Goal: Task Accomplishment & Management: Complete application form

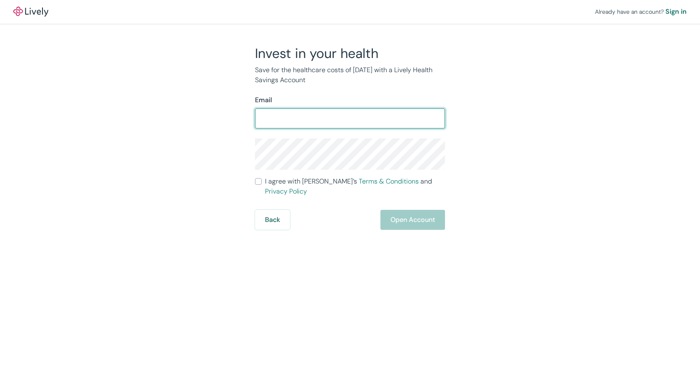
click at [286, 121] on input "Email" at bounding box center [350, 118] width 190 height 17
type input "jvsanders_2000@yahoo.com"
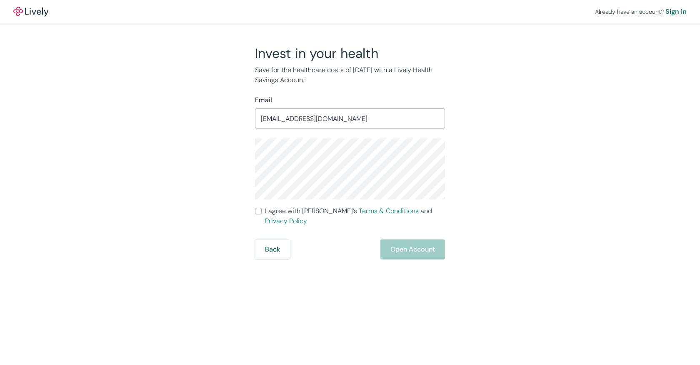
click at [258, 211] on input "I agree with Lively’s Terms & Conditions and Privacy Policy" at bounding box center [258, 211] width 7 height 7
checkbox input "true"
click at [429, 239] on button "Open Account" at bounding box center [413, 249] width 65 height 20
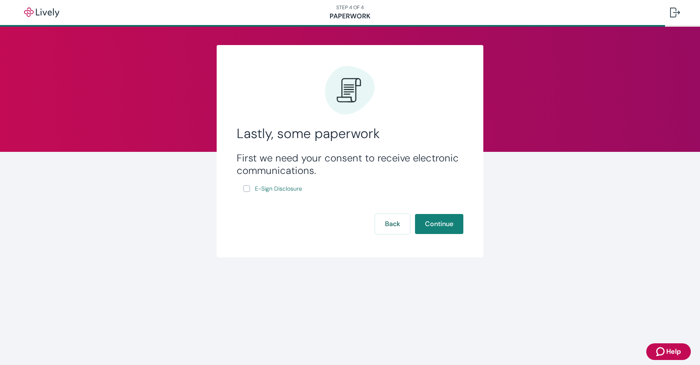
click at [248, 188] on input "E-Sign Disclosure" at bounding box center [246, 188] width 7 height 7
checkbox input "true"
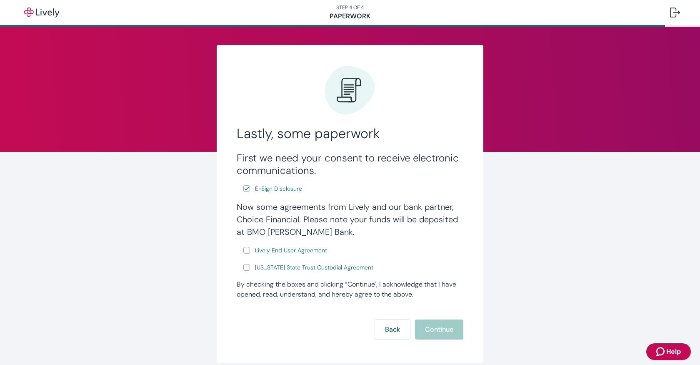
click at [243, 249] on input "Lively End User Agreement" at bounding box center [246, 250] width 7 height 7
checkbox input "true"
drag, startPoint x: 243, startPoint y: 266, endPoint x: 377, endPoint y: 294, distance: 137.1
click at [243, 267] on input "[US_STATE] State Trust Custodial Agreement" at bounding box center [246, 267] width 7 height 7
checkbox input "true"
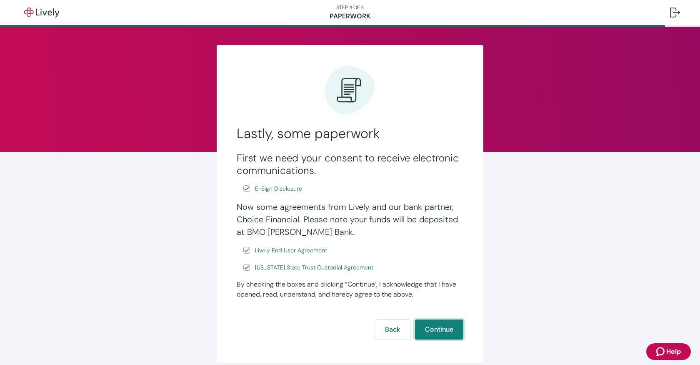
click at [438, 325] on button "Continue" at bounding box center [439, 329] width 48 height 20
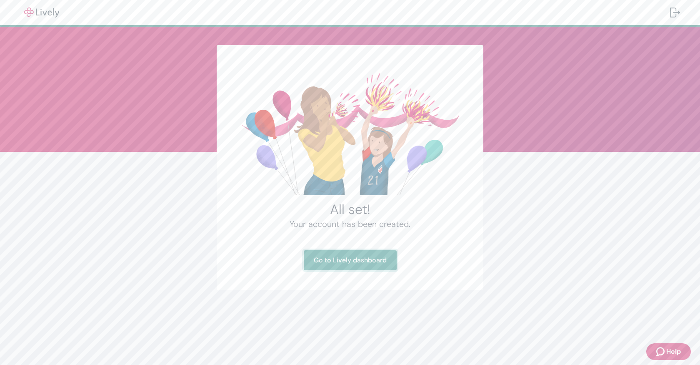
click at [341, 260] on link "Go to Lively dashboard" at bounding box center [350, 260] width 93 height 20
